Goal: Task Accomplishment & Management: Use online tool/utility

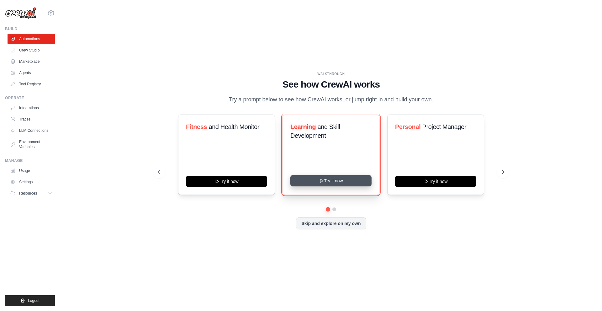
click at [322, 179] on icon at bounding box center [321, 180] width 5 height 5
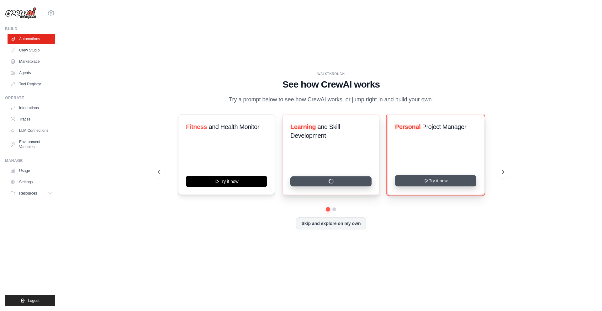
click at [422, 177] on button "Try it now" at bounding box center [435, 180] width 81 height 11
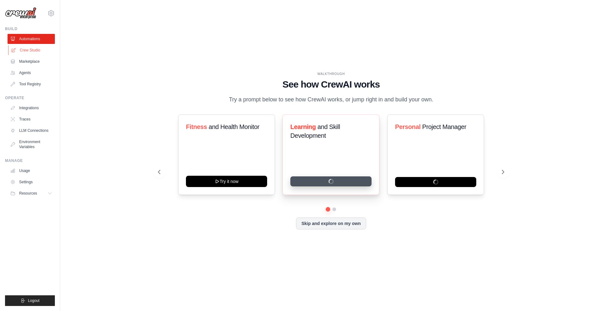
click at [40, 50] on link "Crew Studio" at bounding box center [31, 50] width 47 height 10
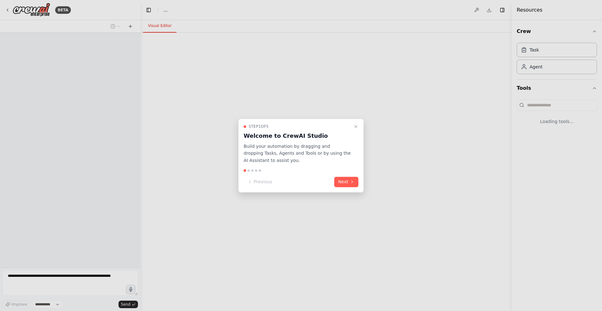
select select "****"
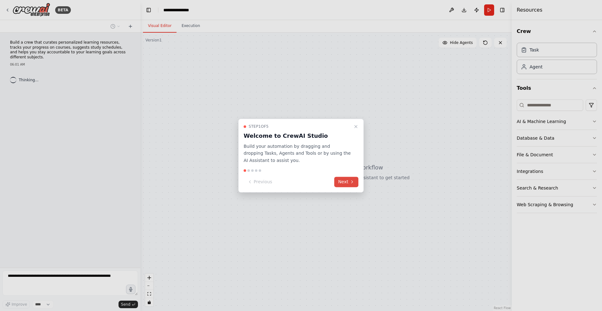
click at [349, 181] on button "Next" at bounding box center [346, 182] width 24 height 10
click at [349, 179] on button "Next" at bounding box center [346, 182] width 24 height 10
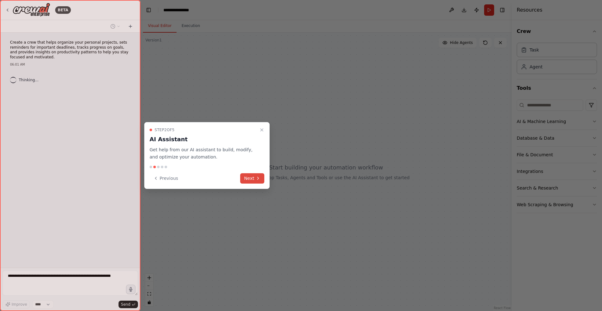
click at [259, 179] on icon at bounding box center [258, 178] width 5 height 5
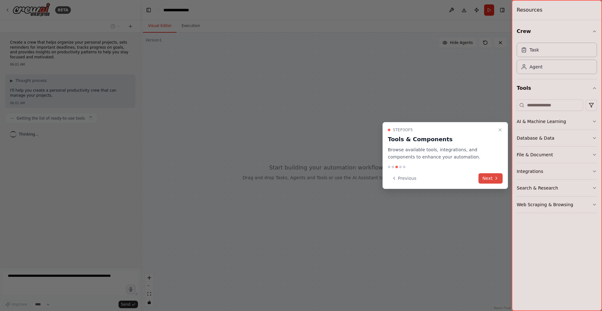
click at [494, 174] on button "Next" at bounding box center [491, 178] width 24 height 10
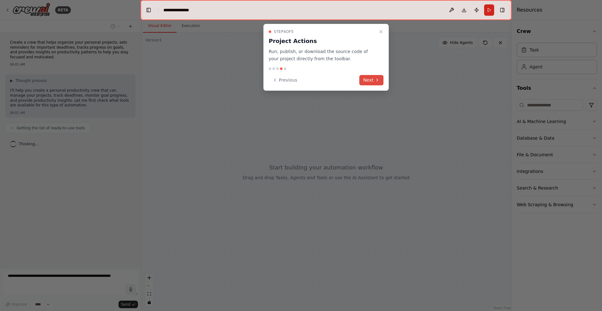
click at [369, 75] on button "Next" at bounding box center [371, 80] width 24 height 10
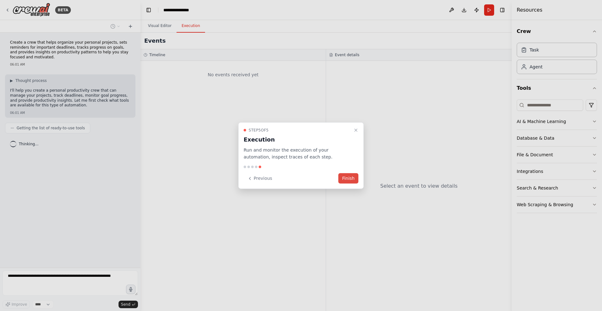
click at [348, 177] on button "Finish" at bounding box center [348, 178] width 20 height 10
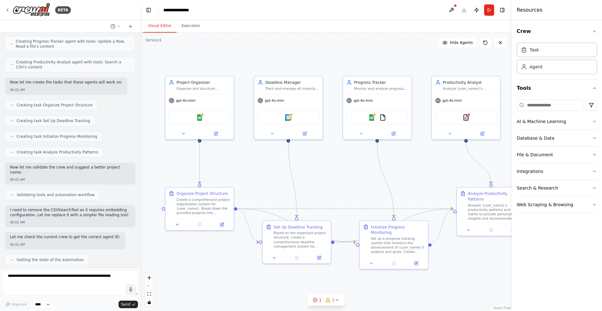
scroll to position [419, 0]
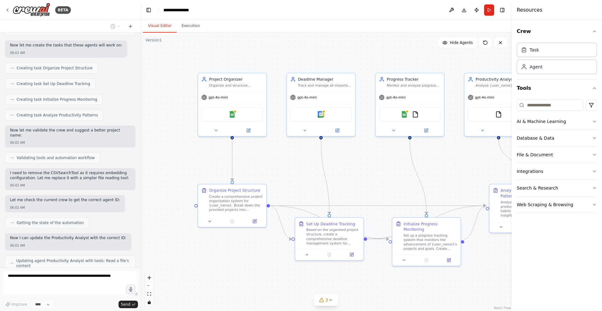
drag, startPoint x: 291, startPoint y: 163, endPoint x: 312, endPoint y: 165, distance: 20.5
click at [312, 165] on div ".deletable-edge-delete-btn { width: 20px; height: 20px; border: 0px solid #ffff…" at bounding box center [325, 172] width 371 height 278
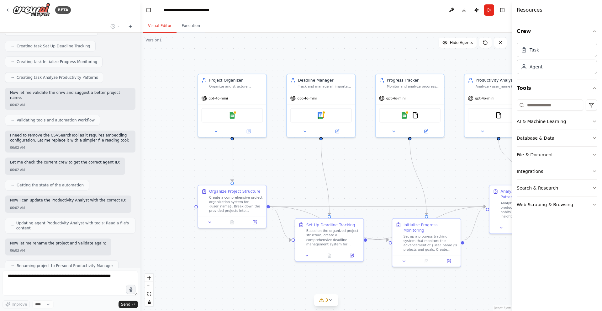
scroll to position [472, 0]
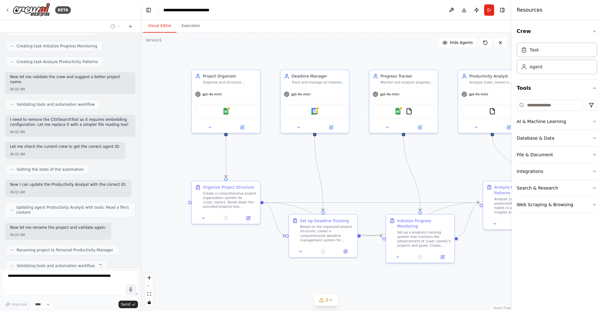
drag, startPoint x: 268, startPoint y: 168, endPoint x: 262, endPoint y: 164, distance: 7.5
click at [262, 164] on div ".deletable-edge-delete-btn { width: 20px; height: 20px; border: 0px solid #ffff…" at bounding box center [325, 172] width 371 height 278
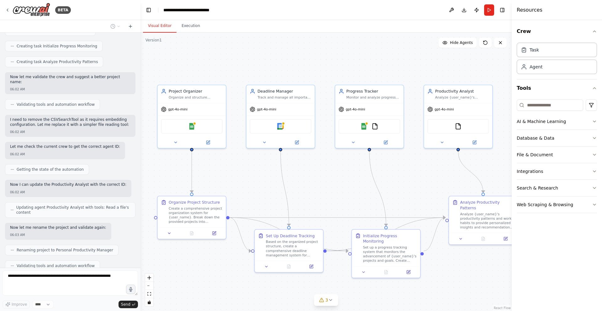
drag, startPoint x: 289, startPoint y: 177, endPoint x: 250, endPoint y: 193, distance: 42.4
click at [250, 193] on div ".deletable-edge-delete-btn { width: 20px; height: 20px; border: 0px solid #ffff…" at bounding box center [325, 172] width 371 height 278
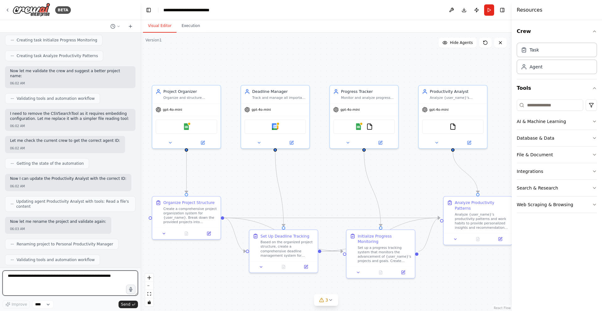
scroll to position [508, 0]
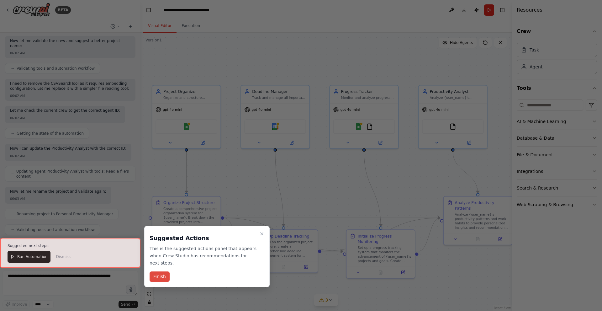
click at [163, 271] on button "Finish" at bounding box center [160, 276] width 20 height 10
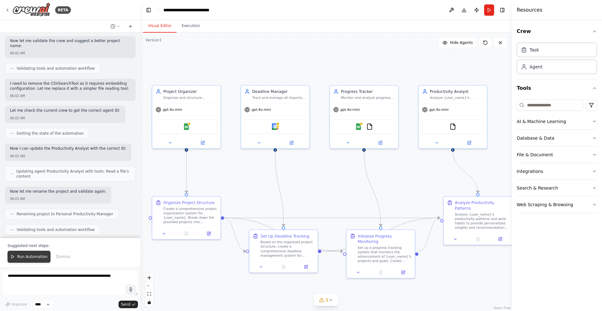
click at [32, 261] on button "Run Automation" at bounding box center [29, 257] width 43 height 12
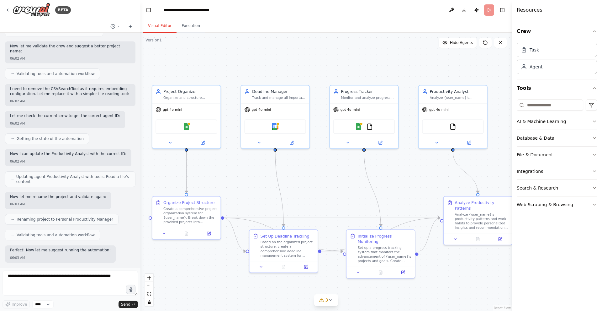
scroll to position [478, 0]
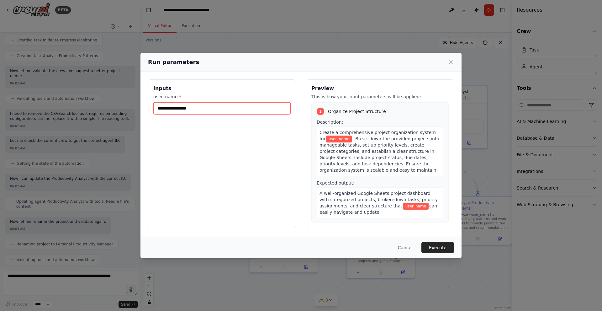
click at [239, 103] on input "user_name *" at bounding box center [221, 108] width 137 height 12
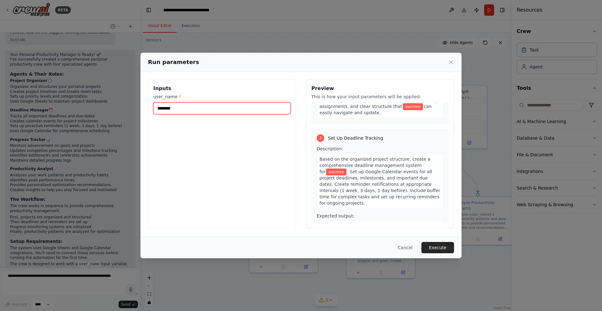
scroll to position [725, 0]
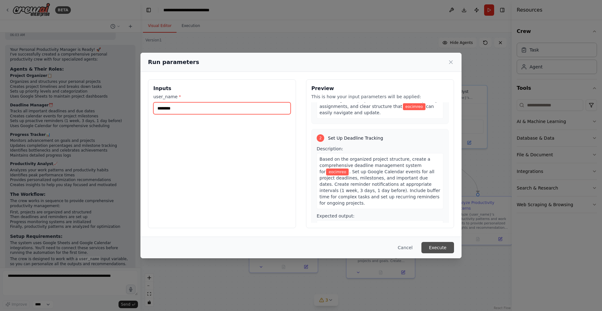
type input "********"
click at [441, 250] on button "Execute" at bounding box center [437, 247] width 33 height 11
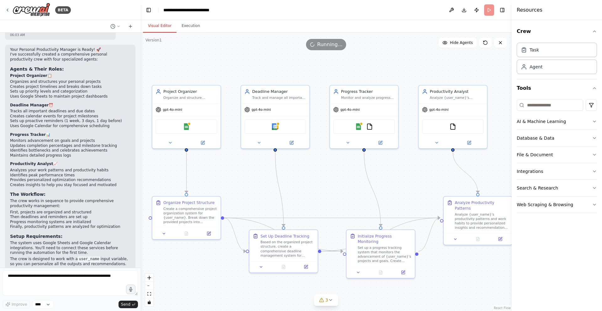
click at [556, 59] on div "Task Agent" at bounding box center [557, 57] width 80 height 34
click at [558, 56] on div "Task" at bounding box center [557, 49] width 80 height 14
click at [546, 73] on div "Agent" at bounding box center [557, 66] width 80 height 14
click at [547, 71] on div "Agent" at bounding box center [557, 66] width 80 height 14
click at [584, 121] on button "AI & Machine Learning" at bounding box center [557, 121] width 80 height 16
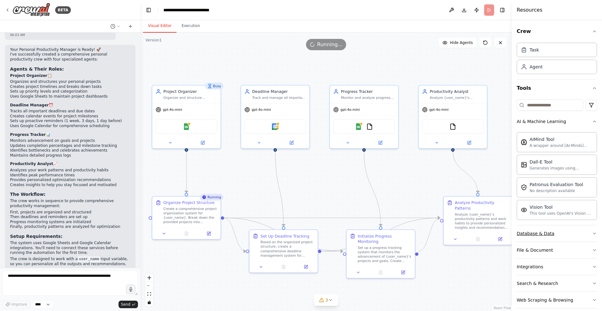
scroll to position [8, 0]
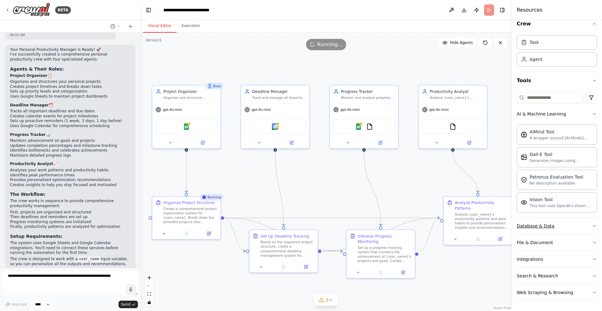
click at [577, 230] on button "Database & Data" at bounding box center [557, 226] width 80 height 16
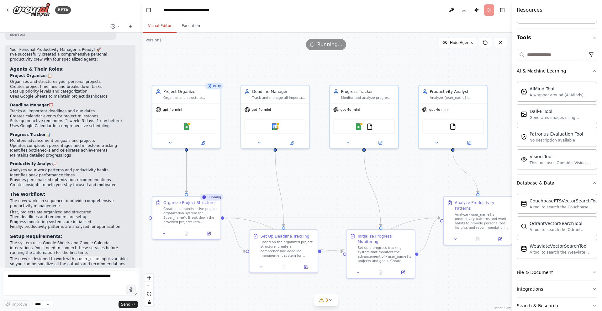
scroll to position [80, 0]
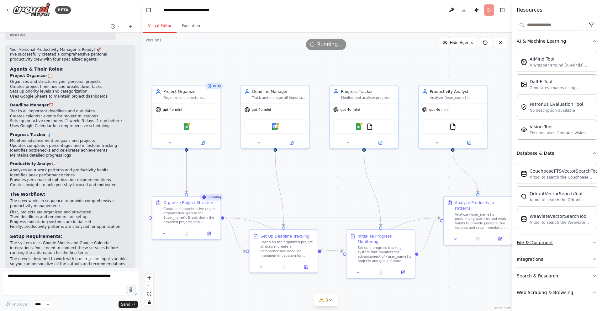
click at [569, 240] on button "File & Document" at bounding box center [557, 242] width 80 height 16
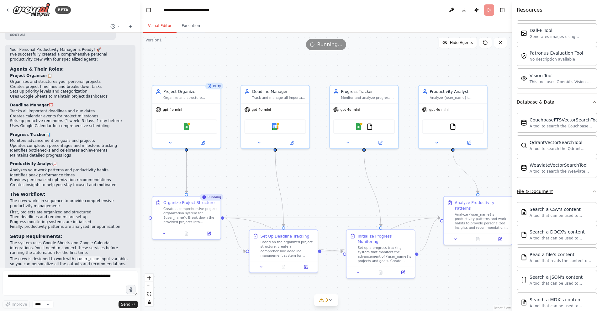
scroll to position [266, 0]
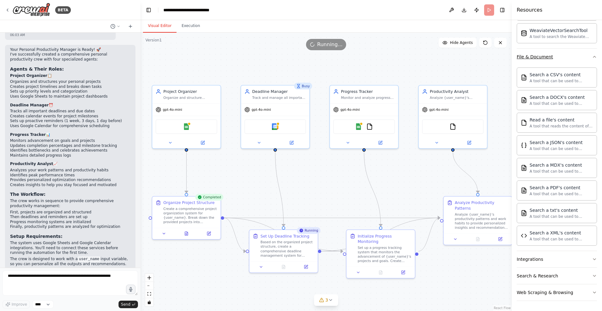
click at [574, 60] on button "File & Document" at bounding box center [557, 57] width 80 height 16
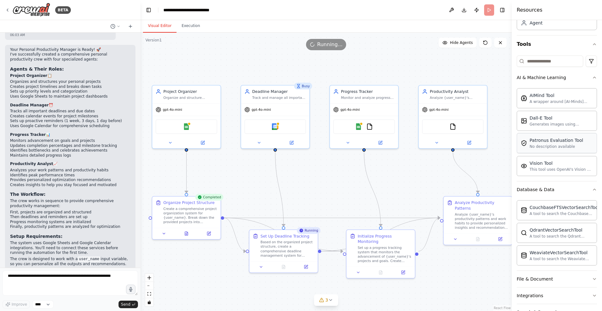
scroll to position [44, 0]
click at [571, 85] on button "AI & Machine Learning" at bounding box center [557, 78] width 80 height 16
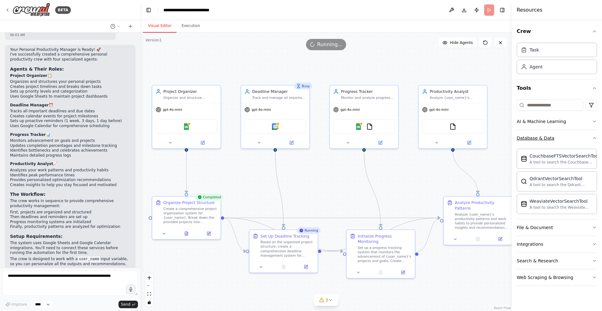
click at [555, 146] on button "Database & Data" at bounding box center [557, 138] width 80 height 16
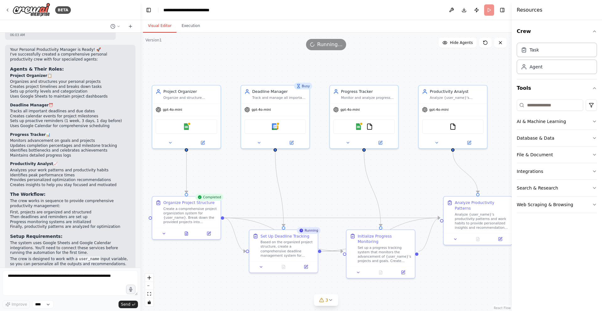
click at [526, 249] on div "Crew Task Agent Tools AI & Machine Learning Database & Data File & Document Int…" at bounding box center [557, 165] width 90 height 291
click at [557, 203] on div "Web Scraping & Browsing" at bounding box center [545, 204] width 56 height 6
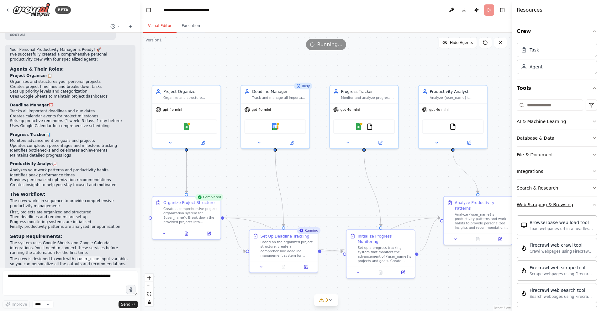
click at [561, 200] on button "Web Scraping & Browsing" at bounding box center [557, 204] width 80 height 16
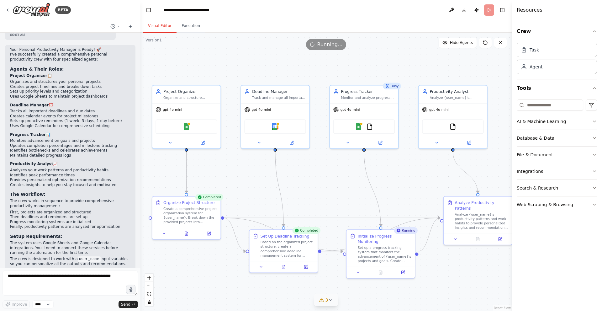
click at [329, 299] on icon at bounding box center [330, 299] width 5 height 5
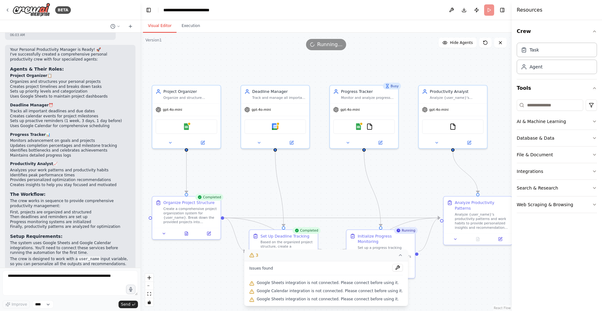
click at [337, 284] on span "Google Sheets integration is not connected. Please connect before using it." at bounding box center [328, 282] width 142 height 5
click at [430, 302] on div ".deletable-edge-delete-btn { width: 20px; height: 20px; border: 0px solid #ffff…" at bounding box center [325, 172] width 371 height 278
click at [398, 257] on icon at bounding box center [400, 254] width 5 height 5
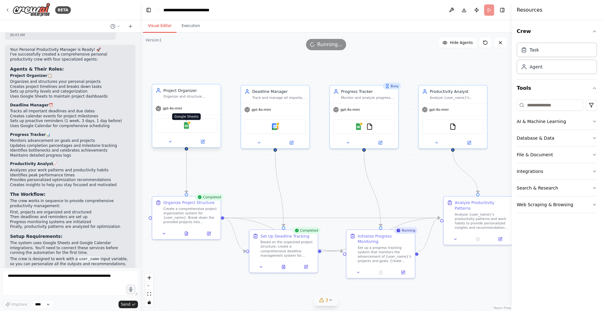
click at [184, 127] on img at bounding box center [186, 125] width 7 height 7
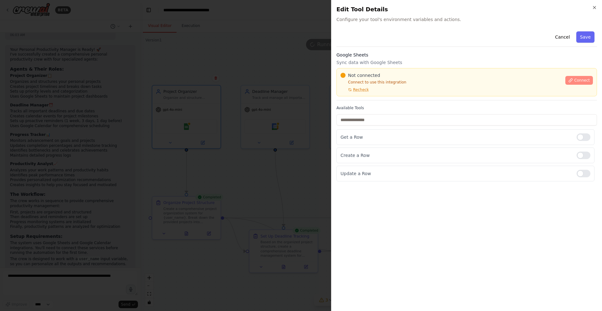
click at [581, 81] on span "Connect" at bounding box center [582, 80] width 16 height 5
click at [570, 81] on icon at bounding box center [570, 79] width 3 height 3
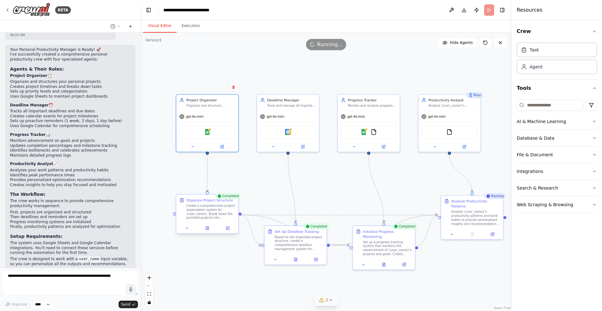
click at [199, 209] on div "Create a comprehensive project organization system for {user_name}. Break down …" at bounding box center [210, 212] width 49 height 16
click at [208, 230] on button at bounding box center [207, 228] width 21 height 6
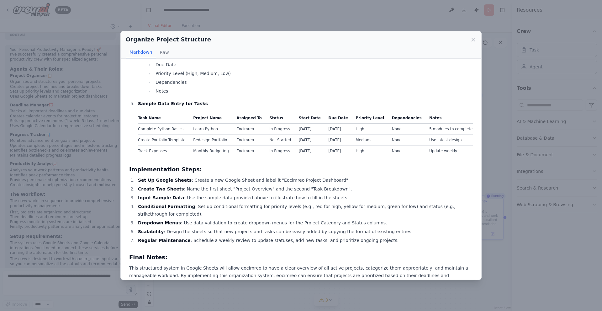
scroll to position [356, 0]
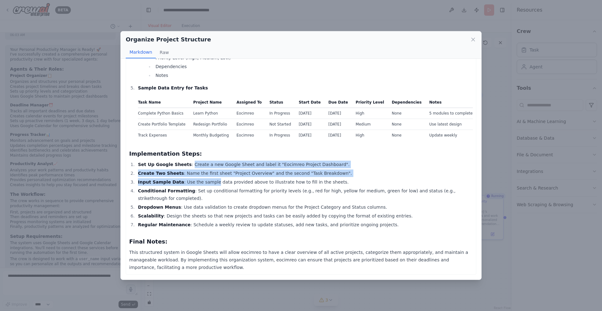
drag, startPoint x: 183, startPoint y: 166, endPoint x: 208, endPoint y: 178, distance: 27.3
click at [208, 178] on ol "Set Up Google Sheets : Create a new Google Sheet and label it "Eocimreo Project…" at bounding box center [301, 195] width 344 height 68
click at [208, 178] on li "Input Sample Data : Use the sample data provided above to illustrate how to fil…" at bounding box center [304, 182] width 337 height 8
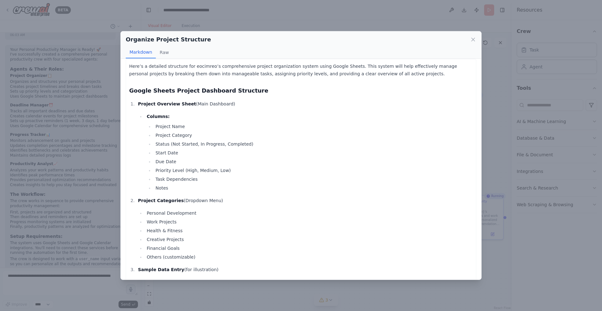
scroll to position [0, 0]
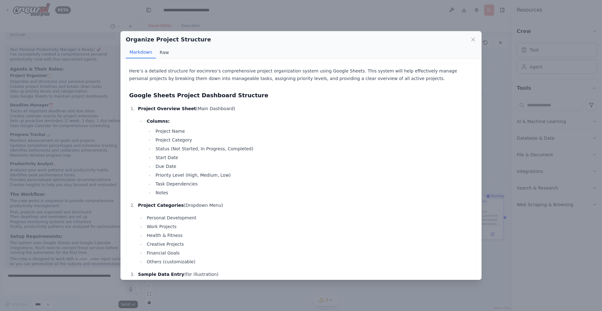
click at [168, 56] on button "Raw" at bounding box center [164, 52] width 17 height 12
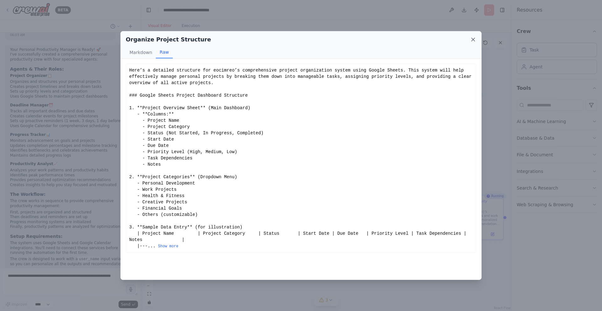
click at [472, 41] on icon at bounding box center [473, 39] width 3 height 3
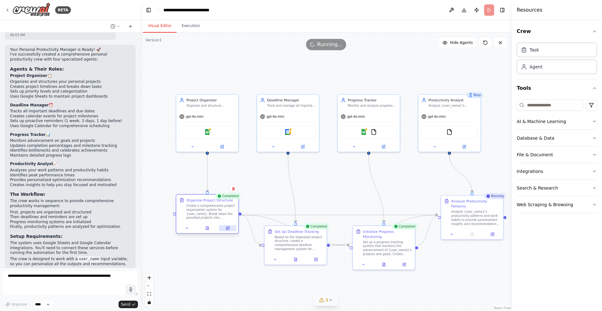
click at [227, 230] on icon at bounding box center [227, 227] width 3 height 3
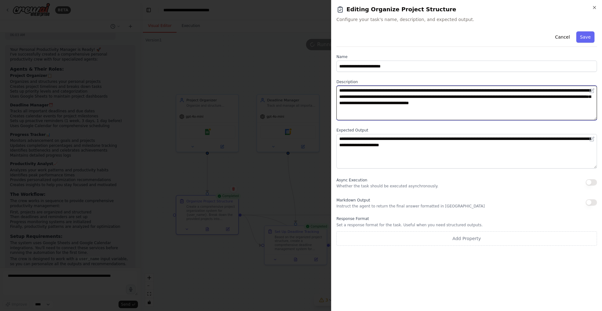
click at [389, 101] on textarea "**********" at bounding box center [466, 103] width 261 height 34
drag, startPoint x: 388, startPoint y: 91, endPoint x: 500, endPoint y: 91, distance: 112.3
click at [500, 91] on textarea "**********" at bounding box center [466, 103] width 261 height 34
drag, startPoint x: 500, startPoint y: 91, endPoint x: 523, endPoint y: 102, distance: 25.1
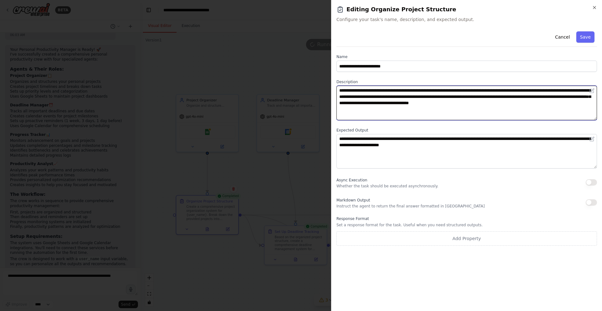
click at [523, 102] on textarea "**********" at bounding box center [466, 103] width 261 height 34
drag, startPoint x: 537, startPoint y: 104, endPoint x: 515, endPoint y: 99, distance: 22.3
click at [515, 99] on textarea "**********" at bounding box center [466, 103] width 261 height 34
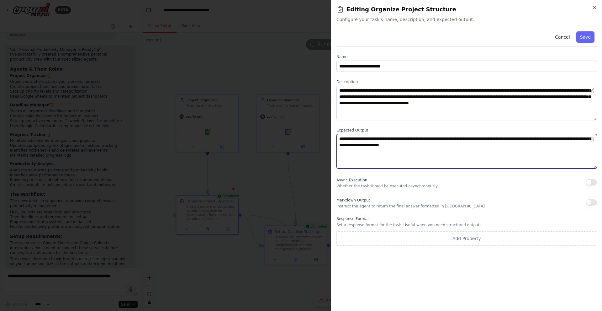
drag, startPoint x: 487, startPoint y: 141, endPoint x: 457, endPoint y: 144, distance: 29.9
click at [457, 144] on textarea "**********" at bounding box center [466, 151] width 261 height 34
drag, startPoint x: 457, startPoint y: 144, endPoint x: 406, endPoint y: 140, distance: 50.9
click at [406, 140] on textarea "**********" at bounding box center [466, 151] width 261 height 34
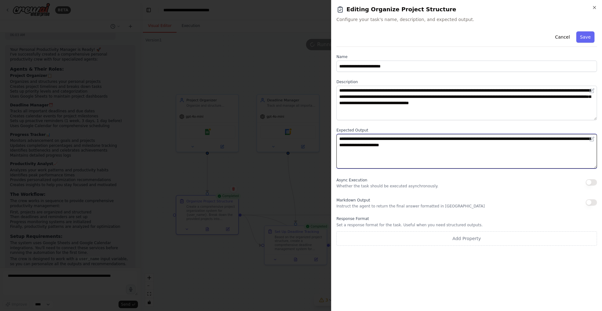
click at [406, 140] on textarea "**********" at bounding box center [466, 151] width 261 height 34
drag, startPoint x: 460, startPoint y: 145, endPoint x: 450, endPoint y: 141, distance: 10.6
click at [450, 141] on textarea "**********" at bounding box center [466, 151] width 261 height 34
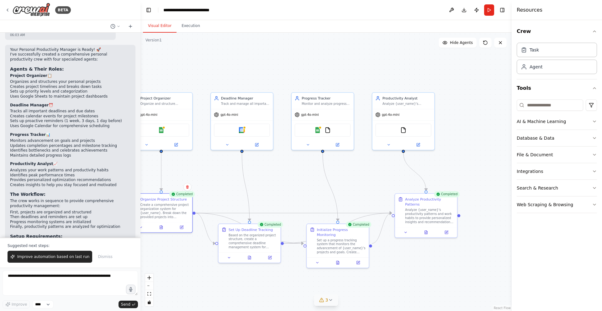
drag, startPoint x: 335, startPoint y: 192, endPoint x: 288, endPoint y: 189, distance: 46.8
click at [288, 189] on div ".deletable-edge-delete-btn { width: 20px; height: 20px; border: 0px solid #ffff…" at bounding box center [325, 172] width 371 height 278
click at [393, 132] on div "FileReadTool" at bounding box center [403, 128] width 56 height 13
click at [410, 118] on div "gpt-4o-mini" at bounding box center [403, 112] width 62 height 11
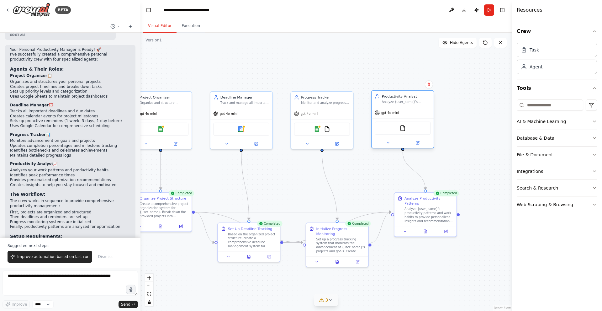
click at [410, 118] on div "gpt-4o-mini" at bounding box center [403, 112] width 62 height 11
click at [401, 130] on img at bounding box center [403, 128] width 6 height 6
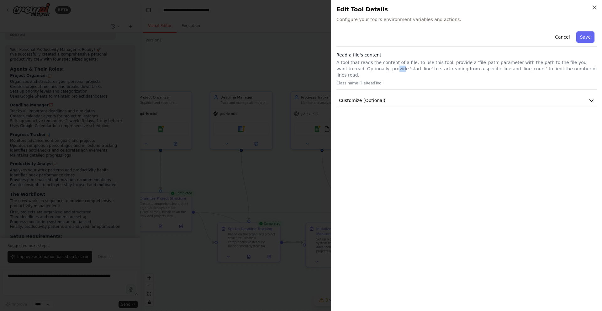
drag, startPoint x: 365, startPoint y: 67, endPoint x: 372, endPoint y: 71, distance: 8.2
click at [372, 71] on p "A tool that reads the content of a file. To use this tool, provide a 'file_path…" at bounding box center [466, 68] width 261 height 19
click at [372, 95] on button "Customize (Optional)" at bounding box center [466, 101] width 261 height 12
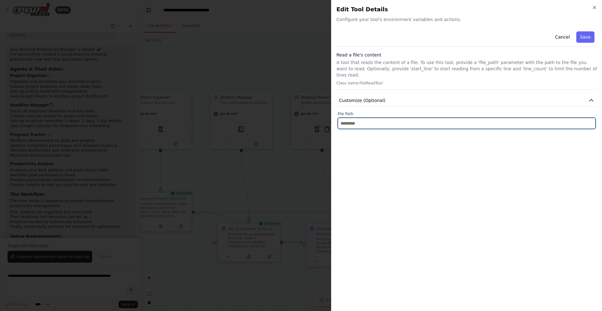
click at [342, 118] on input "text" at bounding box center [467, 123] width 258 height 11
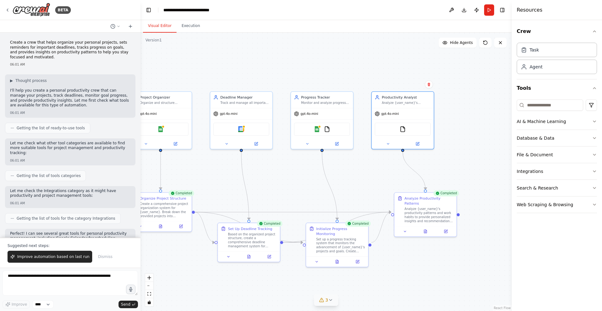
click at [3, 11] on div "BETA" at bounding box center [70, 10] width 140 height 20
click at [8, 10] on icon at bounding box center [7, 10] width 5 height 5
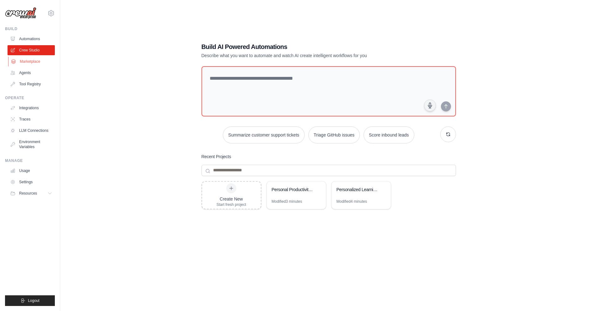
click at [38, 60] on link "Marketplace" at bounding box center [31, 61] width 47 height 10
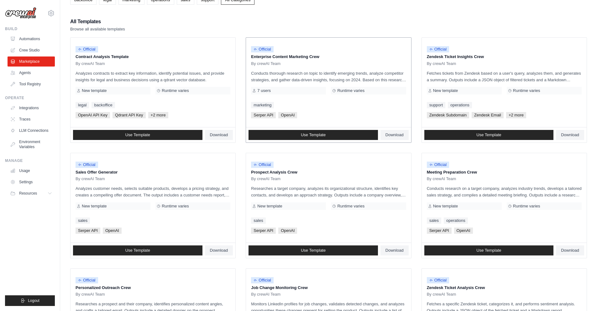
scroll to position [47, 0]
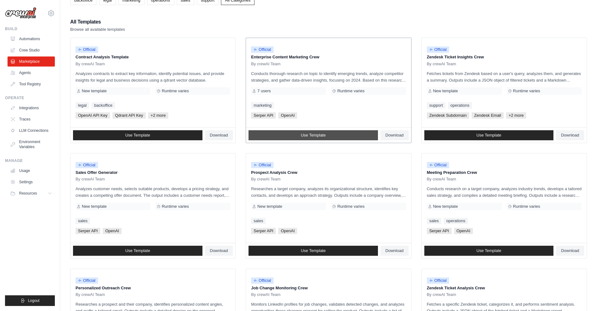
click at [350, 135] on link "Use Template" at bounding box center [314, 135] width 130 height 10
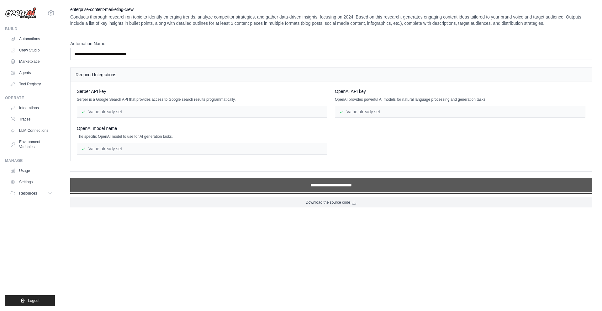
click at [247, 185] on input "**********" at bounding box center [331, 185] width 522 height 14
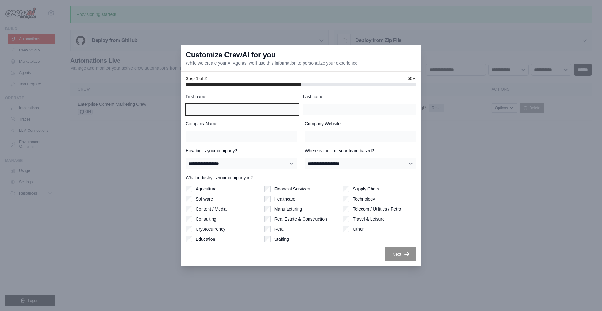
click at [247, 111] on input "First name" at bounding box center [243, 109] width 114 height 12
type input "******"
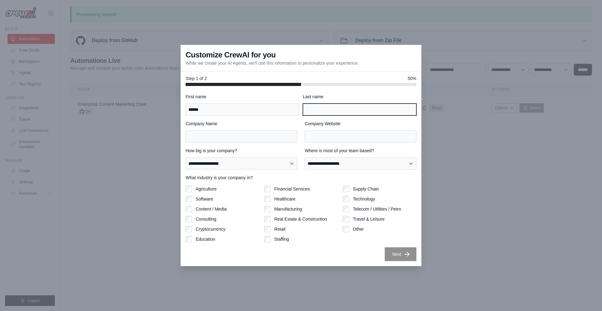
type input "******"
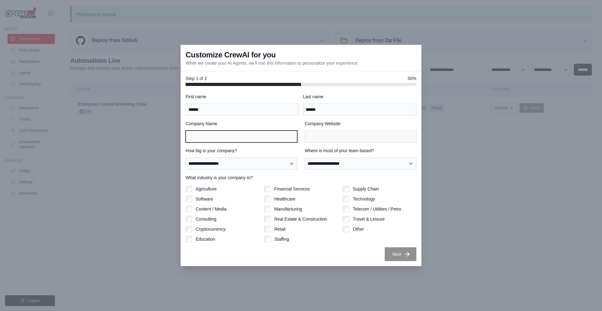
click at [237, 132] on input "Company Name" at bounding box center [242, 136] width 112 height 12
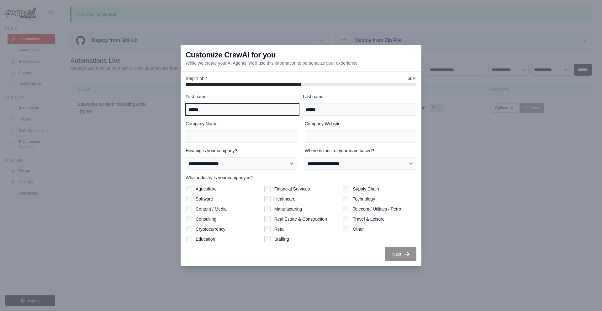
click at [258, 109] on input "******" at bounding box center [243, 109] width 114 height 12
type input "****"
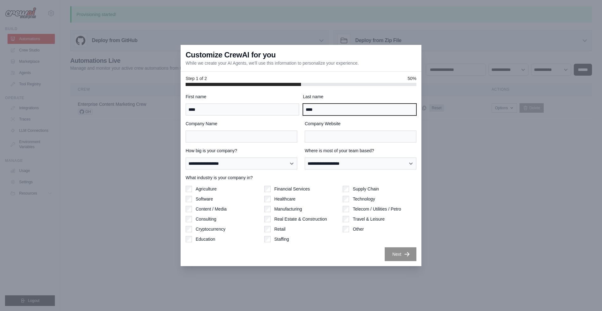
type input "****"
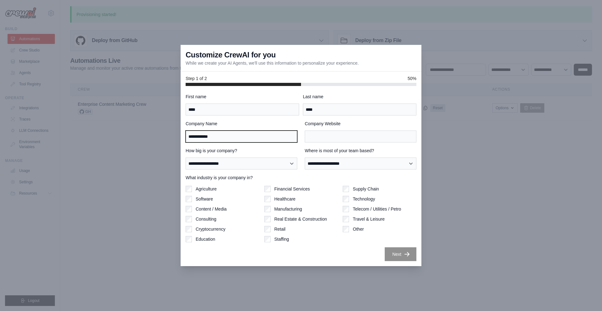
type input "**********"
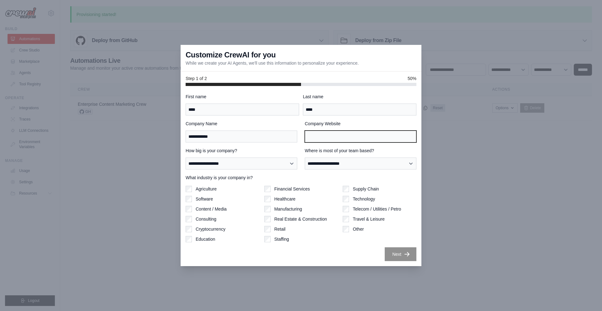
type input "*"
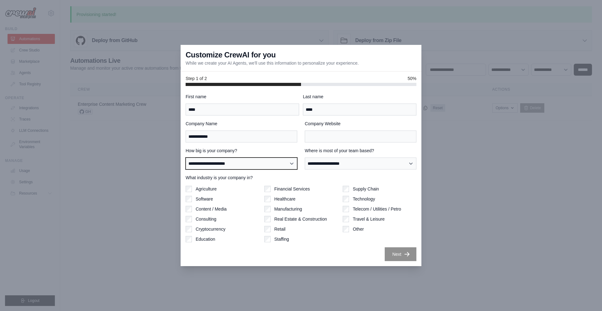
select select "**********"
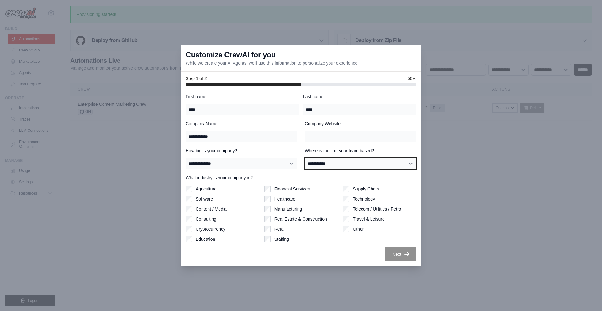
select select "**********"
click at [326, 165] on select "**********" at bounding box center [361, 163] width 112 height 12
click at [228, 183] on div "What industry is your company in? Agriculture Software Content / Media Consulti…" at bounding box center [301, 208] width 231 height 68
click at [200, 200] on label "Software" at bounding box center [204, 199] width 17 height 6
click at [356, 198] on label "Technology" at bounding box center [364, 199] width 22 height 6
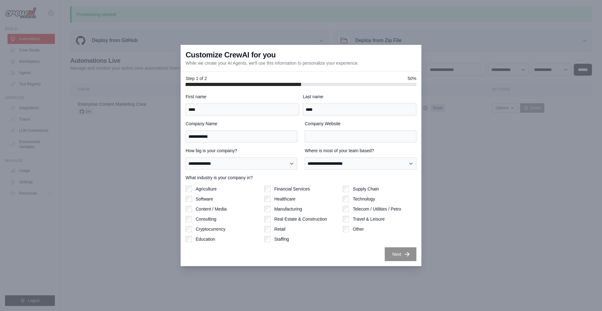
click at [211, 218] on label "Consulting" at bounding box center [206, 219] width 21 height 6
click at [348, 140] on input "Company Website" at bounding box center [361, 136] width 112 height 12
type input "***"
click at [335, 245] on div "**********" at bounding box center [301, 176] width 231 height 167
click at [393, 259] on button "Next" at bounding box center [401, 254] width 32 height 14
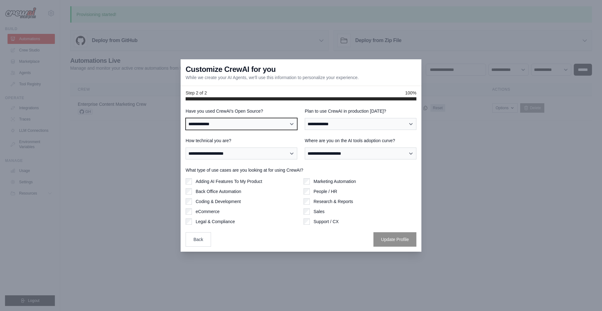
click at [233, 122] on select "**********" at bounding box center [242, 124] width 112 height 12
select select "**"
click at [186, 118] on select "**********" at bounding box center [242, 124] width 112 height 12
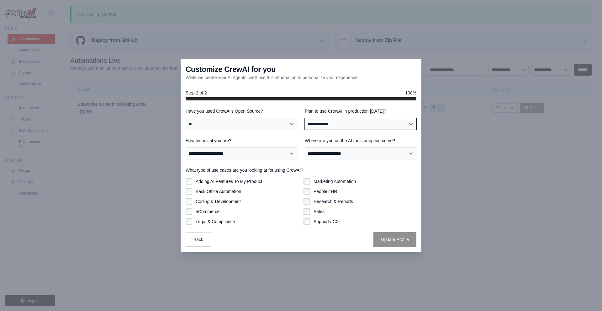
click at [319, 123] on select "**********" at bounding box center [361, 124] width 112 height 12
select select "****"
click at [305, 118] on select "**********" at bounding box center [361, 124] width 112 height 12
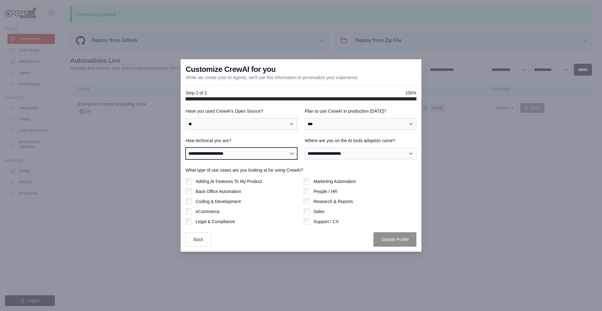
click at [264, 155] on select "**********" at bounding box center [242, 153] width 112 height 12
select select "**********"
click at [186, 147] on select "**********" at bounding box center [242, 153] width 112 height 12
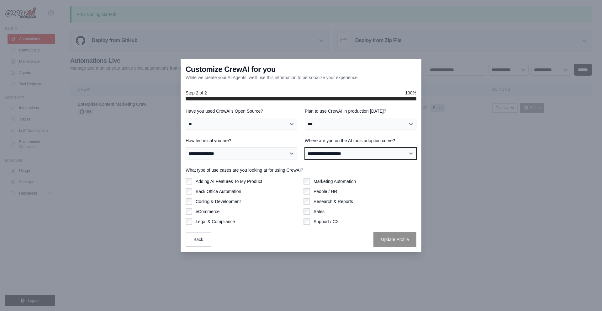
click at [319, 150] on select "**********" at bounding box center [361, 153] width 112 height 12
select select "**********"
click at [305, 147] on select "**********" at bounding box center [361, 153] width 112 height 12
click at [238, 181] on label "Adding AI Features To My Product" at bounding box center [229, 181] width 66 height 6
click at [229, 202] on label "Coding & Development" at bounding box center [218, 201] width 45 height 6
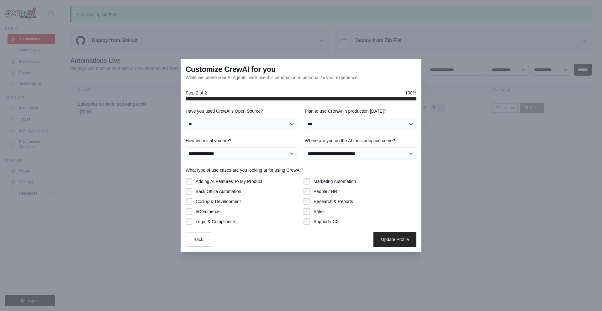
click at [213, 214] on label "eCommerce" at bounding box center [208, 211] width 24 height 6
click at [319, 191] on label "People / HR" at bounding box center [326, 191] width 24 height 6
click at [328, 183] on label "Marketing Automation" at bounding box center [335, 181] width 42 height 6
click at [320, 198] on label "Research & Reports" at bounding box center [334, 201] width 40 height 6
click at [312, 211] on div "Sales" at bounding box center [360, 211] width 113 height 6
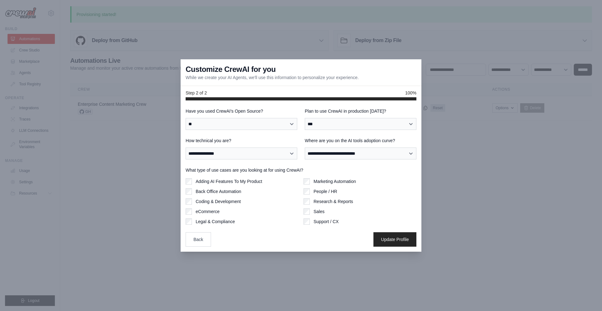
click at [228, 193] on label "Back Office Automation" at bounding box center [218, 191] width 45 height 6
click at [215, 221] on label "Legal & Compliance" at bounding box center [215, 221] width 39 height 6
click at [385, 238] on button "Update Profile" at bounding box center [394, 239] width 43 height 14
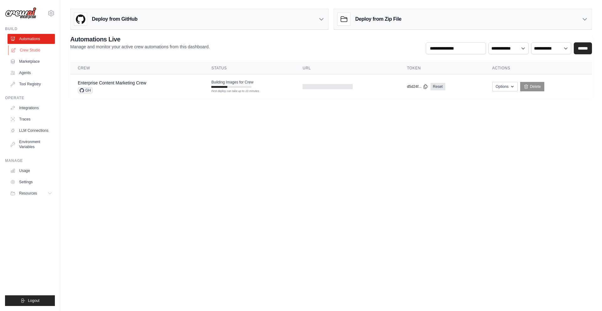
click at [37, 53] on link "Crew Studio" at bounding box center [31, 50] width 47 height 10
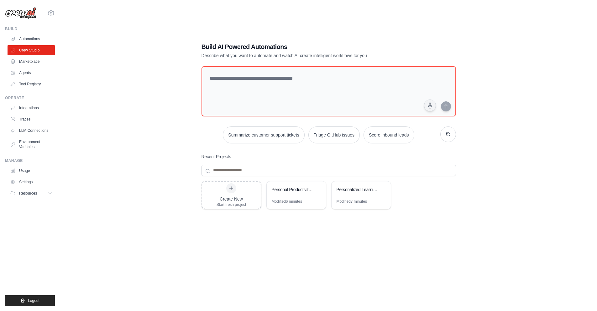
click at [31, 59] on link "Marketplace" at bounding box center [31, 61] width 47 height 10
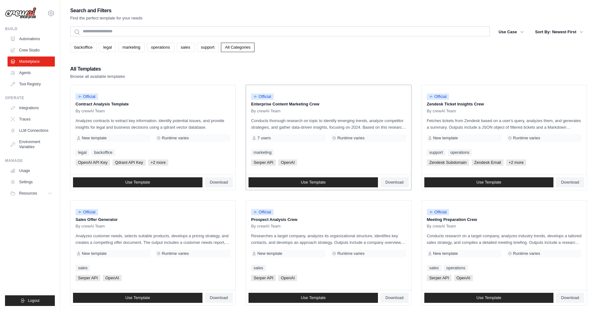
click at [280, 104] on p "Enterprise Content Marketing Crew" at bounding box center [328, 104] width 155 height 6
click at [267, 94] on span "Official" at bounding box center [262, 96] width 23 height 6
click at [391, 179] on link "Download" at bounding box center [395, 182] width 28 height 10
click at [459, 49] on div "backoffice legal marketing operations sales support All Categories" at bounding box center [328, 47] width 517 height 9
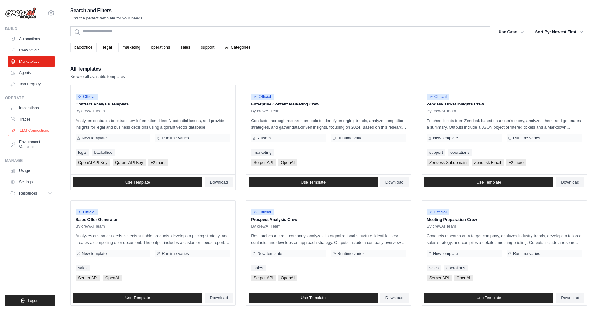
click at [34, 132] on link "LLM Connections" at bounding box center [31, 130] width 47 height 10
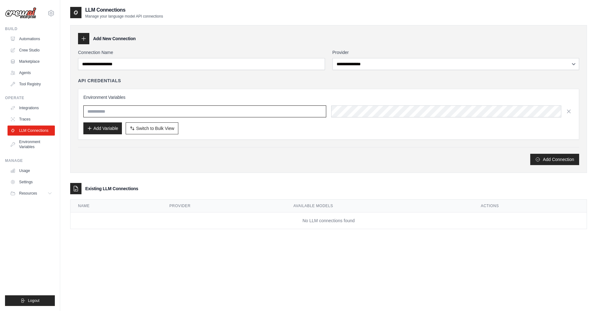
click at [100, 108] on input "text" at bounding box center [204, 111] width 243 height 12
click at [36, 37] on link "Automations" at bounding box center [31, 39] width 47 height 10
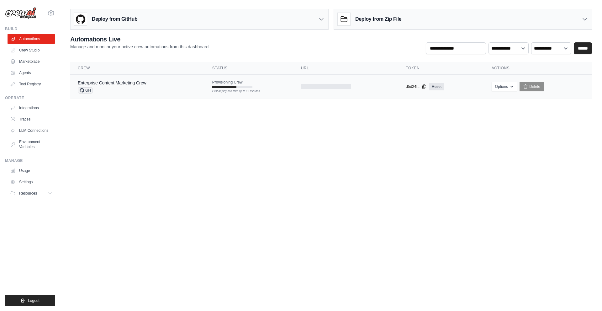
click at [208, 94] on tr "Enterprise Content Marketing Crew GH Provisioning Crew First deploy can take up…" at bounding box center [331, 87] width 522 height 24
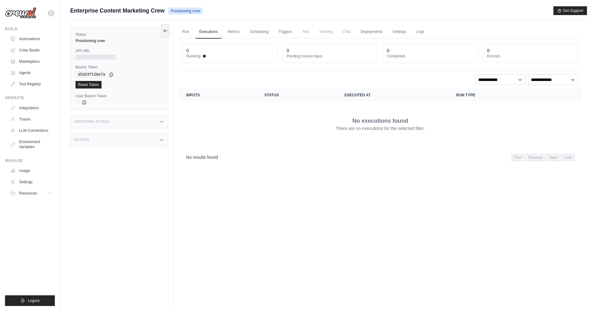
click at [18, 13] on img at bounding box center [20, 13] width 31 height 12
click at [30, 14] on img at bounding box center [20, 13] width 31 height 12
click at [30, 123] on link "Traces" at bounding box center [31, 119] width 47 height 10
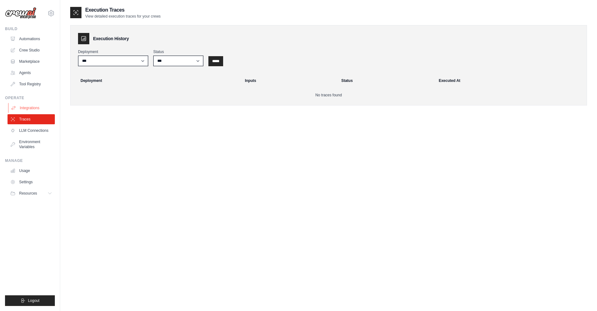
click at [33, 105] on link "Integrations" at bounding box center [31, 108] width 47 height 10
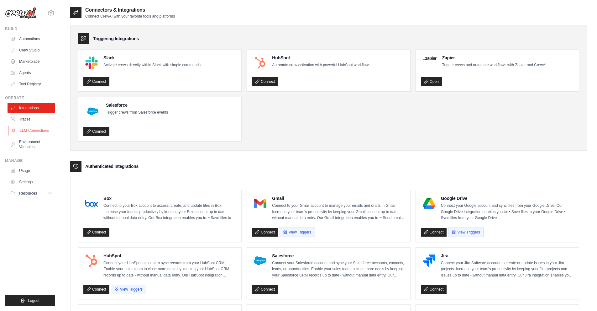
click at [35, 130] on link "LLM Connections" at bounding box center [31, 130] width 47 height 10
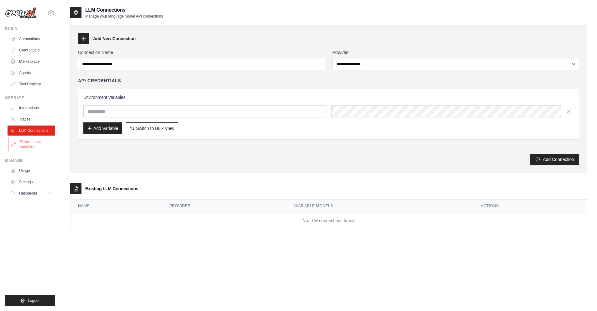
click at [26, 144] on link "Environment Variables" at bounding box center [31, 144] width 47 height 15
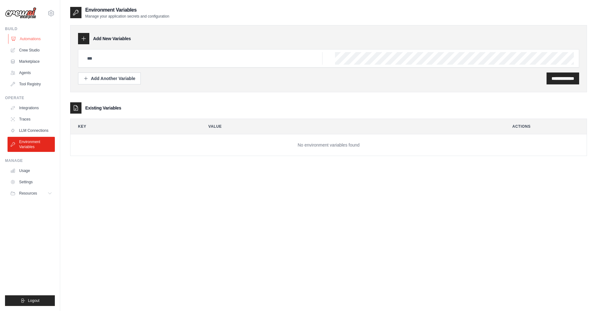
click at [30, 34] on link "Automations" at bounding box center [31, 39] width 47 height 10
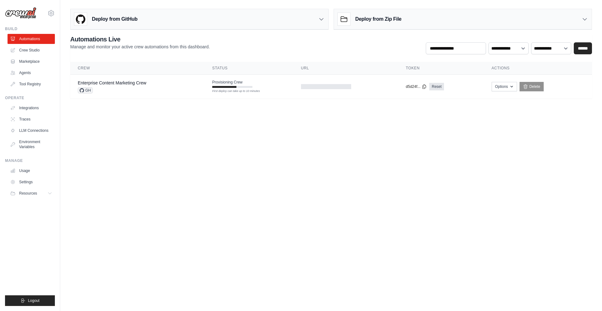
click at [275, 51] on div "**********" at bounding box center [331, 44] width 522 height 19
click at [147, 90] on div "Enterprise Content Marketing Crew GH" at bounding box center [137, 87] width 119 height 14
click at [84, 91] on span "GH" at bounding box center [85, 90] width 15 height 6
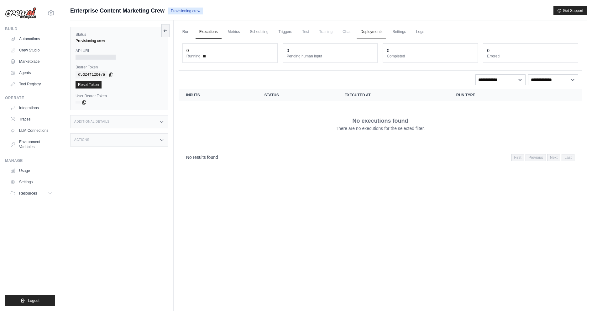
click at [377, 31] on link "Deployments" at bounding box center [371, 31] width 29 height 13
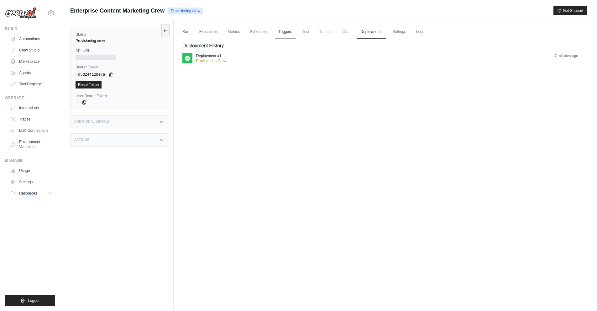
click at [291, 31] on link "Triggers" at bounding box center [285, 31] width 21 height 13
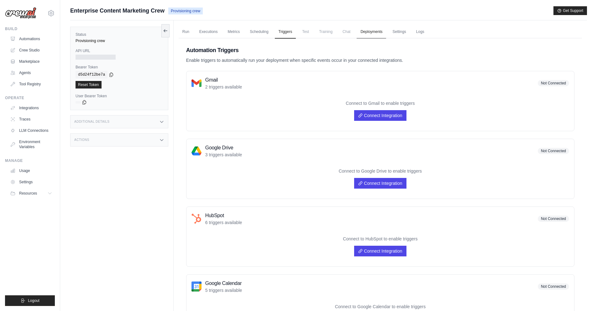
click at [382, 33] on link "Deployments" at bounding box center [371, 31] width 29 height 13
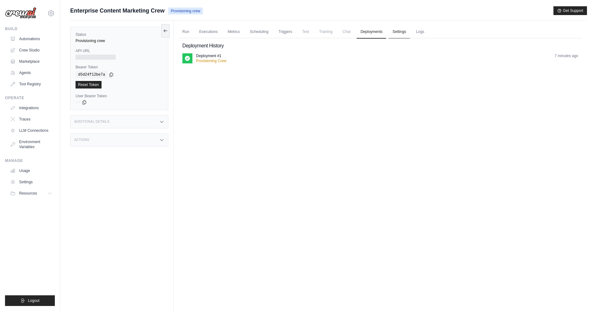
click at [400, 29] on link "Settings" at bounding box center [399, 31] width 21 height 13
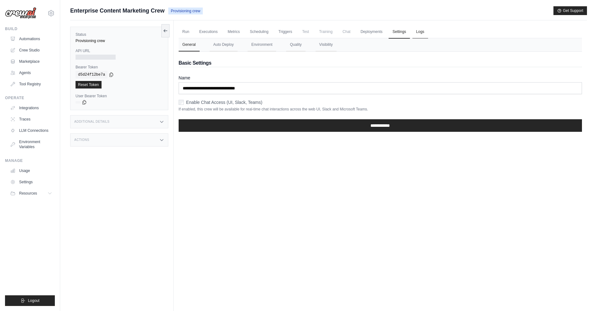
click at [425, 30] on link "Logs" at bounding box center [421, 31] width 16 height 13
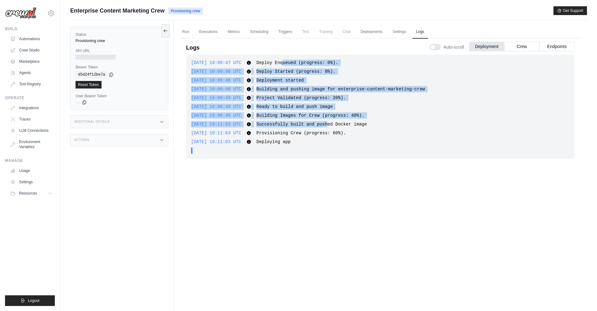
drag, startPoint x: 287, startPoint y: 63, endPoint x: 326, endPoint y: 123, distance: 71.6
click at [326, 123] on div "2025-09-18 10:06:47 UTC Deploy Enqueued (progress: 0%). Show more Show less 202…" at bounding box center [380, 107] width 389 height 104
click at [326, 123] on span "Successfully built and pushed Docker image" at bounding box center [312, 124] width 111 height 5
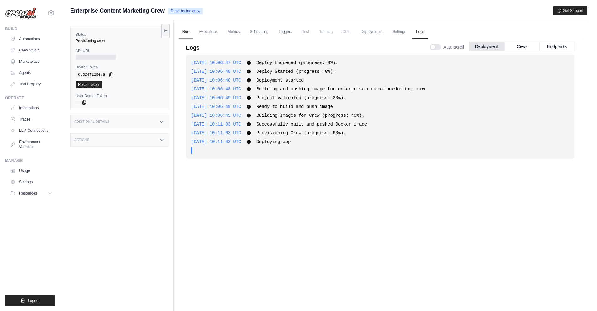
click at [188, 34] on link "Run" at bounding box center [186, 31] width 14 height 13
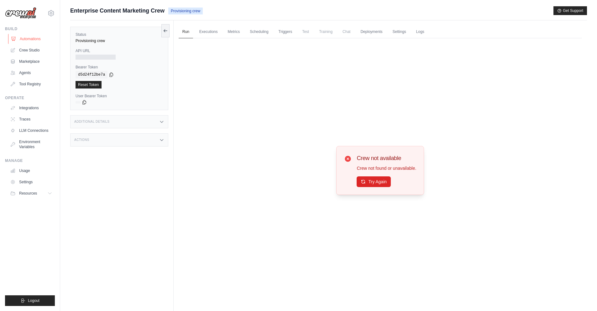
click at [40, 41] on link "Automations" at bounding box center [31, 39] width 47 height 10
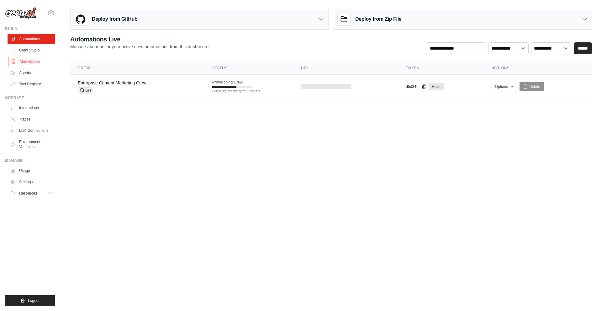
click at [32, 63] on link "Marketplace" at bounding box center [31, 61] width 47 height 10
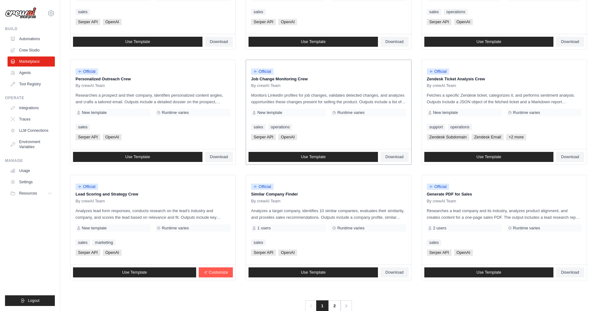
scroll to position [270, 0]
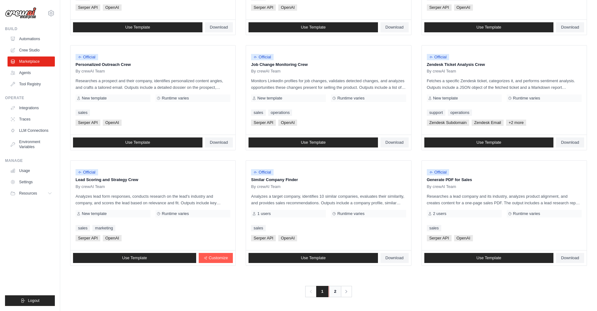
click at [331, 291] on link "2" at bounding box center [335, 291] width 13 height 11
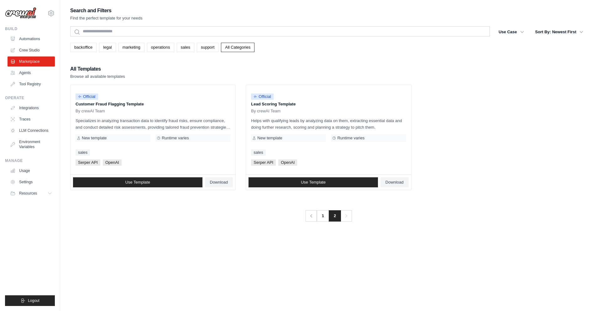
click at [329, 214] on span "2" at bounding box center [335, 215] width 12 height 11
click at [324, 218] on link "1" at bounding box center [323, 215] width 13 height 11
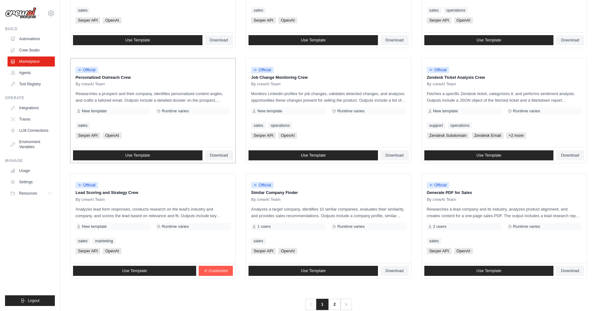
scroll to position [257, 0]
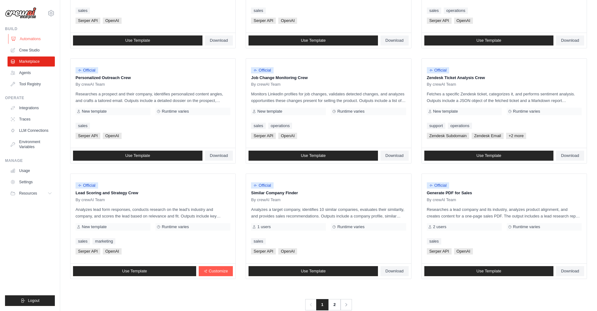
click at [25, 40] on link "Automations" at bounding box center [31, 39] width 47 height 10
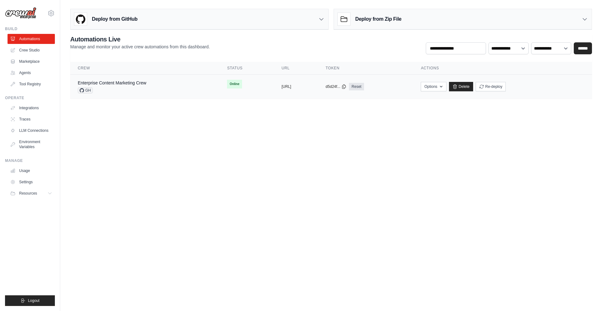
click at [192, 91] on td "Enterprise Content Marketing Crew GH" at bounding box center [144, 87] width 149 height 24
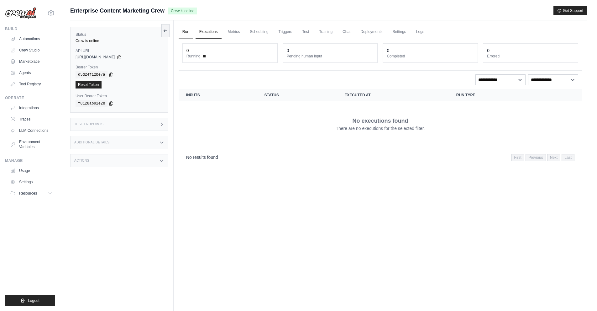
click at [186, 37] on link "Run" at bounding box center [186, 31] width 14 height 13
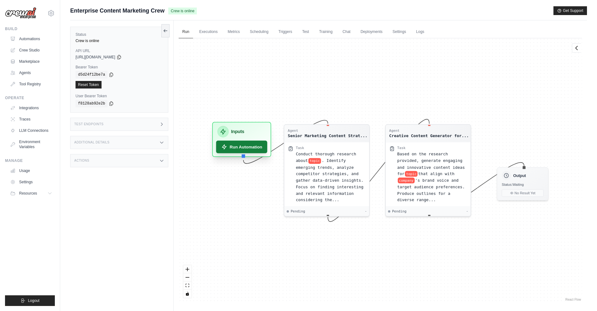
click at [236, 145] on button "Run Automation" at bounding box center [241, 146] width 51 height 13
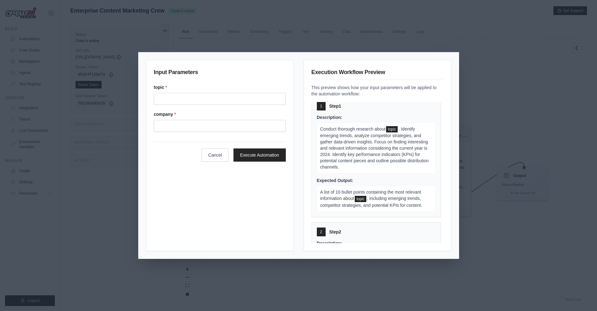
scroll to position [5, 0]
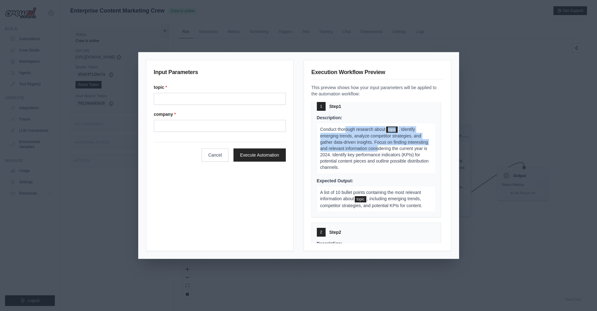
drag, startPoint x: 346, startPoint y: 129, endPoint x: 399, endPoint y: 148, distance: 56.3
click at [399, 148] on p "Conduct thorough research about topic . Identify emerging trends, analyze compe…" at bounding box center [376, 148] width 119 height 51
click at [399, 148] on span ". Identify emerging trends, analyze competitor strategies, and gather data-driv…" at bounding box center [374, 148] width 108 height 43
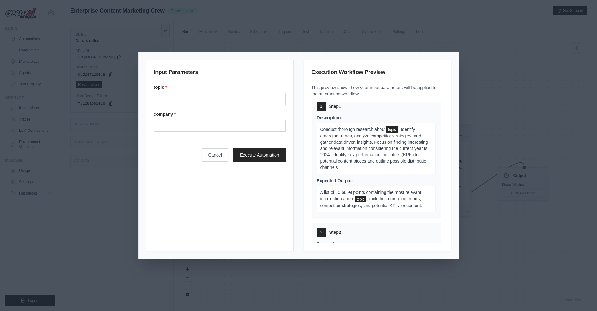
scroll to position [27, 0]
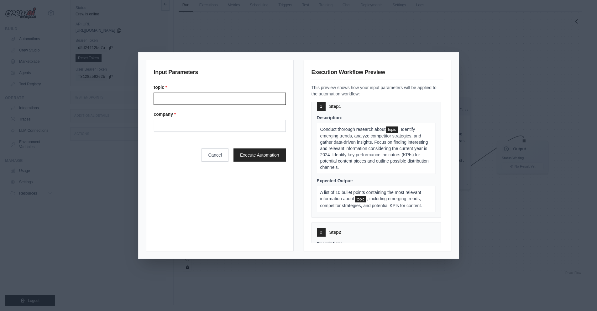
click at [188, 98] on input "Topic" at bounding box center [220, 99] width 132 height 12
type input "**********"
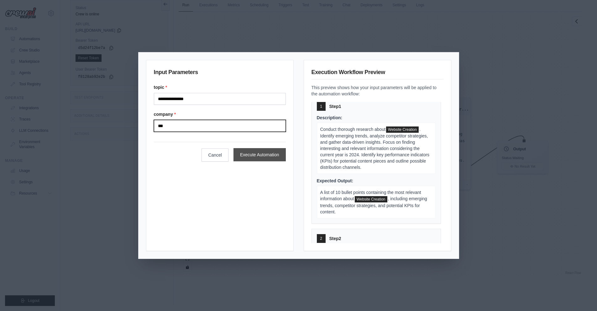
type input "***"
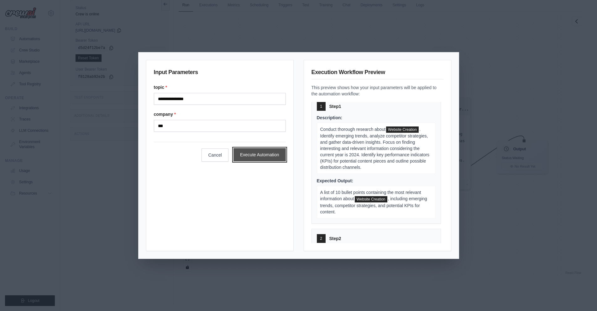
click at [251, 152] on button "Execute Automation" at bounding box center [260, 154] width 52 height 13
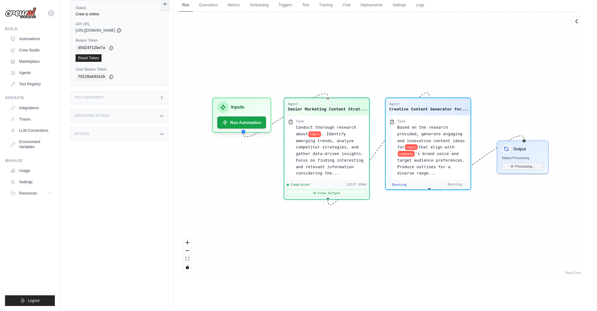
scroll to position [68, 0]
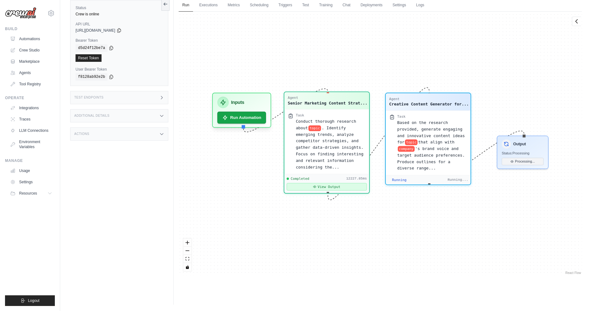
click at [348, 187] on button "View Output" at bounding box center [327, 187] width 80 height 8
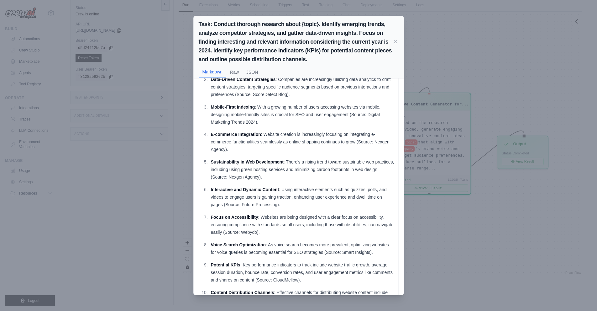
scroll to position [70, 0]
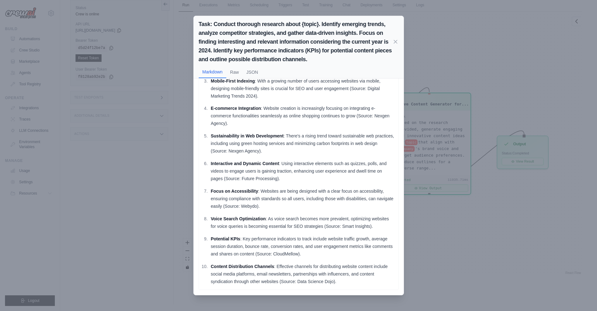
click at [459, 197] on div "Task: Conduct thorough research about {topic}. Identify emerging trends, analyz…" at bounding box center [298, 155] width 597 height 311
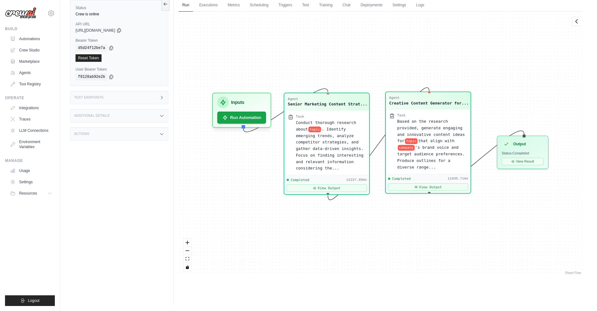
click at [452, 184] on div "Completed 11935.71ms View Output" at bounding box center [428, 183] width 85 height 19
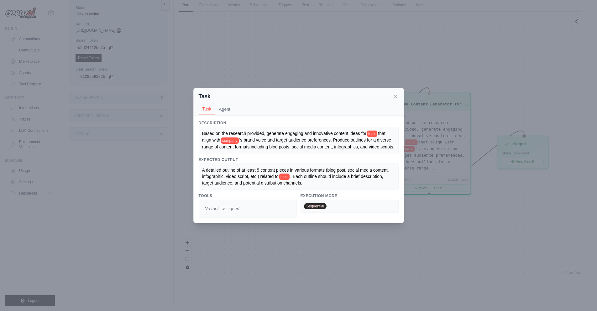
click at [430, 237] on div "Task Task Agent Description Based on the research provided, generate engaging a…" at bounding box center [298, 155] width 597 height 311
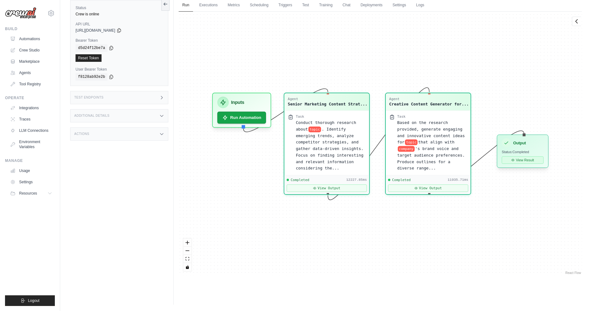
click at [518, 161] on button "View Result" at bounding box center [523, 160] width 42 height 8
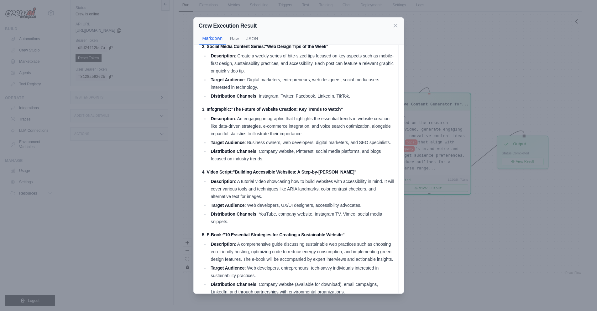
scroll to position [137, 0]
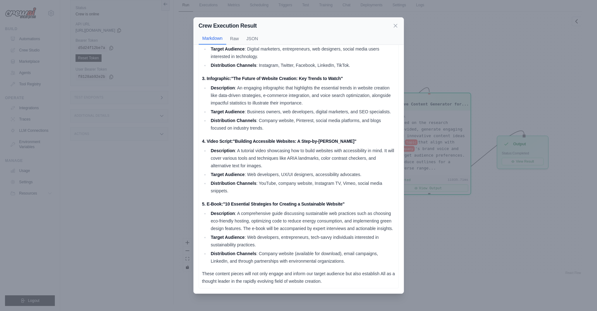
click at [410, 191] on div "Crew Execution Result Markdown Raw JSON Content Outline for Website Creation 1.…" at bounding box center [298, 155] width 597 height 311
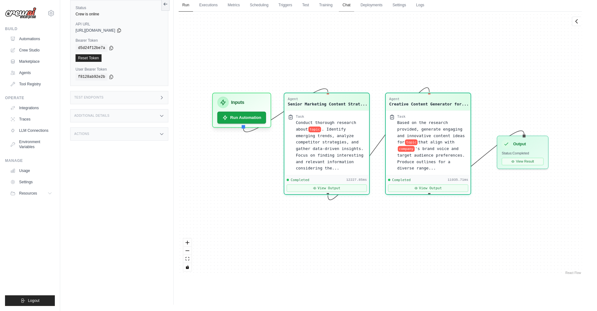
click at [352, 3] on link "Chat" at bounding box center [346, 5] width 15 height 13
